Goal: Use online tool/utility: Utilize a website feature to perform a specific function

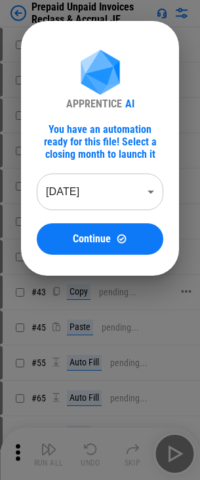
click at [69, 285] on div "APPRENTICE AI You have an automation ready for this file! Select a closing mont…" at bounding box center [100, 148] width 200 height 296
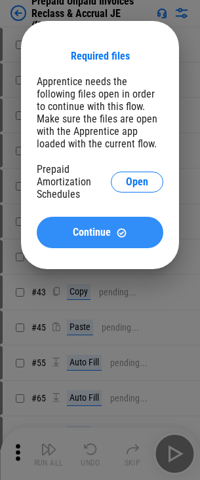
click at [77, 242] on button "Continue" at bounding box center [100, 232] width 126 height 31
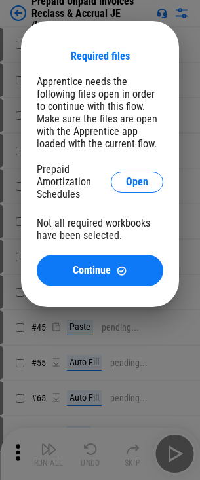
click at [23, 26] on div "Required files Apprentice needs the following files open in order to continue w…" at bounding box center [100, 164] width 200 height 328
click at [22, 12] on div "Required files Apprentice needs the following files open in order to continue w…" at bounding box center [100, 164] width 200 height 328
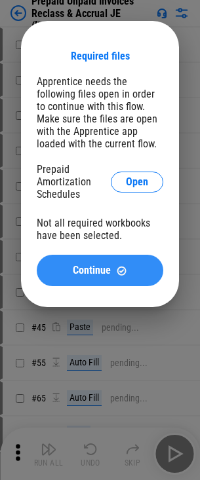
click at [89, 272] on span "Continue" at bounding box center [92, 270] width 38 height 10
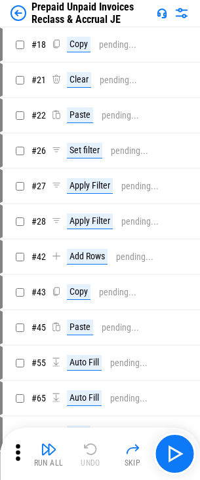
click at [16, 12] on img at bounding box center [18, 13] width 16 height 16
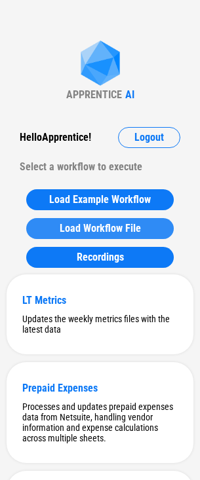
click at [77, 226] on span "Load Workflow File" at bounding box center [100, 228] width 81 height 10
click at [107, 236] on button "Load Workflow File" at bounding box center [99, 228] width 147 height 21
